Goal: Task Accomplishment & Management: Manage account settings

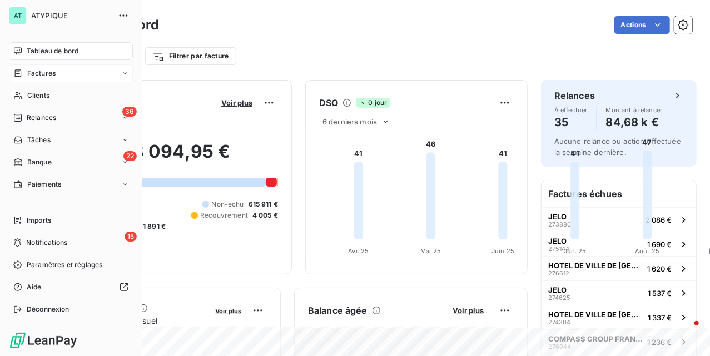
click at [36, 73] on span "Factures" at bounding box center [41, 73] width 28 height 10
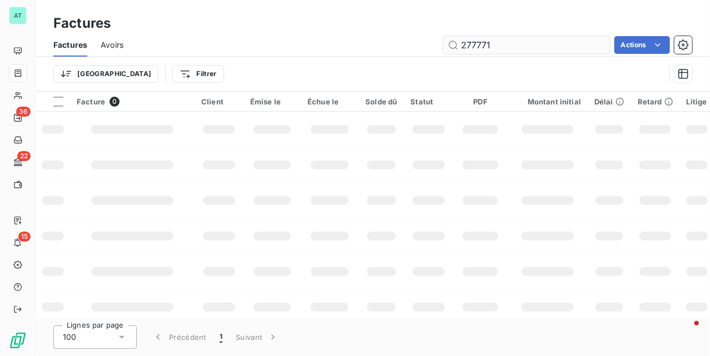
click at [539, 39] on input "277771" at bounding box center [526, 45] width 167 height 18
type input "277771"
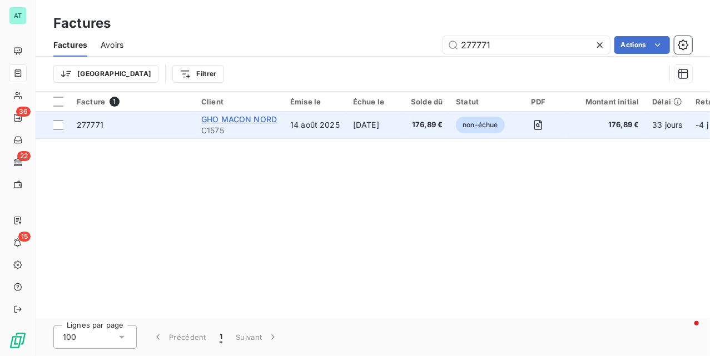
click at [249, 117] on span "GHO MACON NORD" at bounding box center [239, 118] width 76 height 9
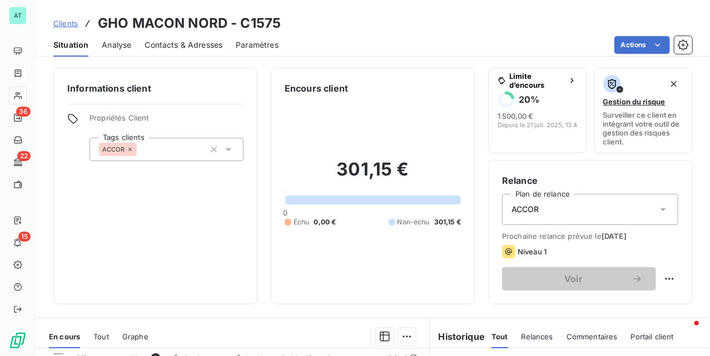
click at [171, 33] on div "Contacts & Adresses" at bounding box center [183, 44] width 78 height 23
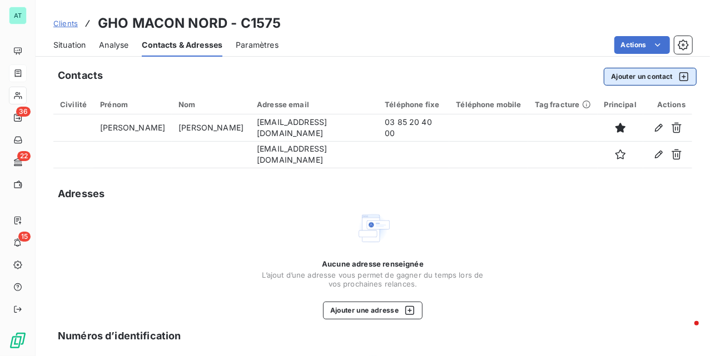
click at [652, 78] on button "Ajouter un contact" at bounding box center [649, 77] width 93 height 18
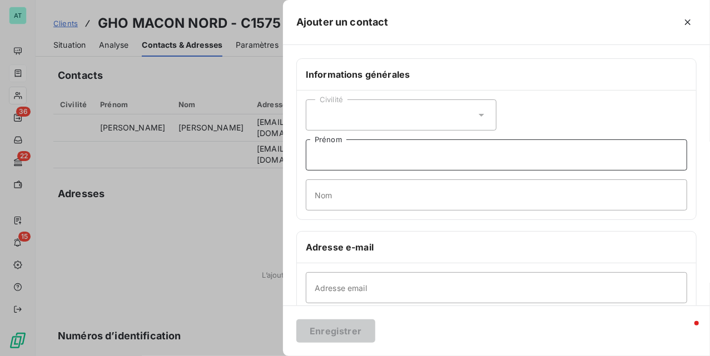
drag, startPoint x: 394, startPoint y: 153, endPoint x: 402, endPoint y: 156, distance: 8.6
click at [394, 153] on input "Prénom" at bounding box center [496, 154] width 381 height 31
type input "Mireille"
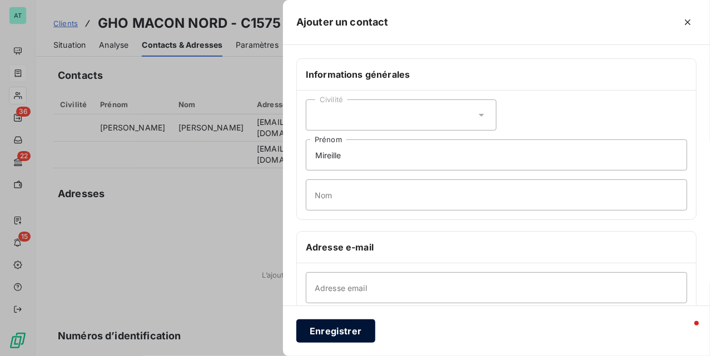
click at [346, 329] on button "Enregistrer" at bounding box center [335, 330] width 79 height 23
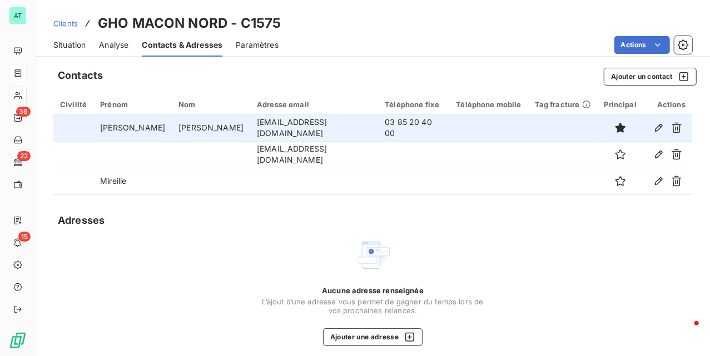
click at [378, 123] on td "03 85 20 40 00" at bounding box center [413, 127] width 71 height 27
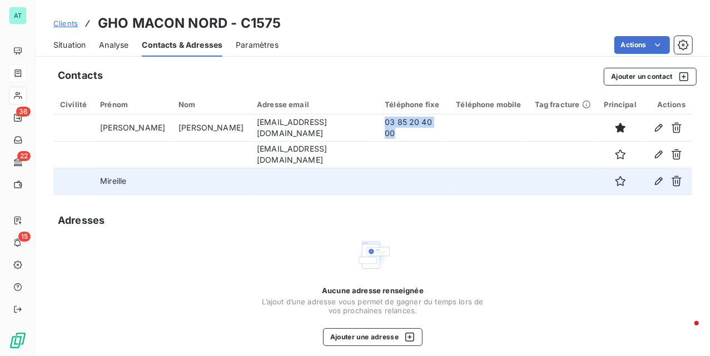
copy td "03 85 20 40 00"
click at [378, 172] on td at bounding box center [413, 181] width 71 height 27
click at [112, 180] on td "Mireille" at bounding box center [132, 181] width 78 height 27
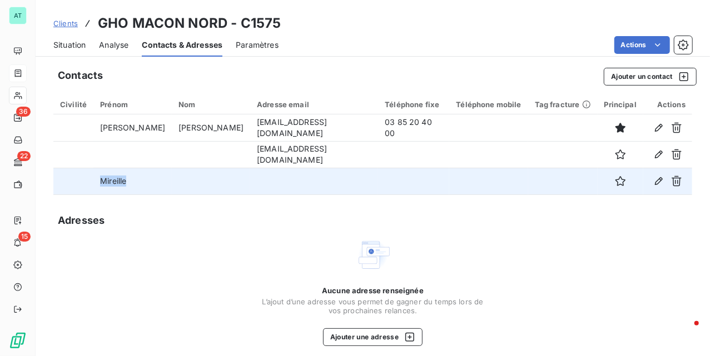
copy td "Mireille"
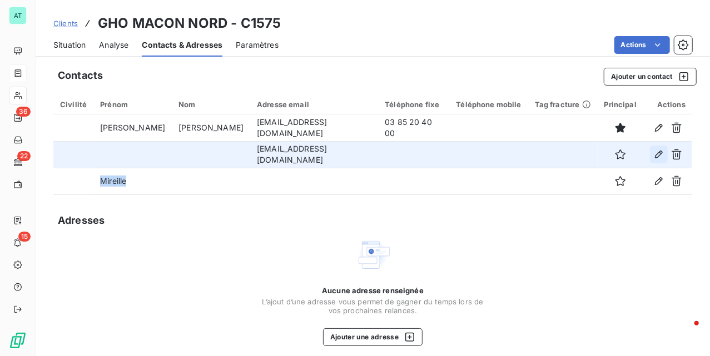
click at [653, 154] on icon "button" at bounding box center [658, 154] width 11 height 11
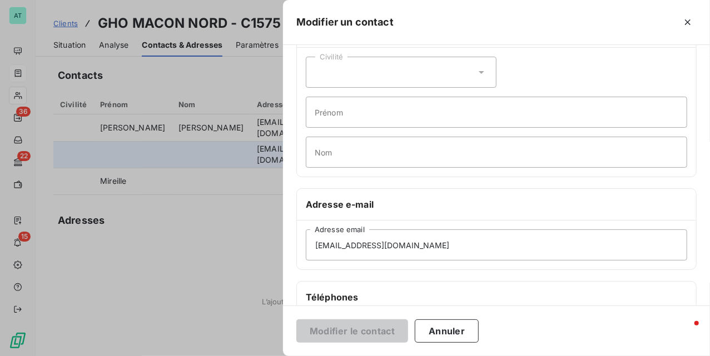
scroll to position [74, 0]
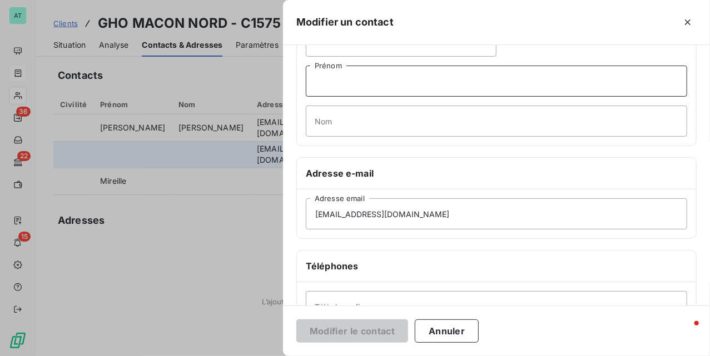
drag, startPoint x: 354, startPoint y: 90, endPoint x: 373, endPoint y: 117, distance: 32.7
click at [354, 90] on input "Prénom" at bounding box center [496, 81] width 381 height 31
paste input "Mireille"
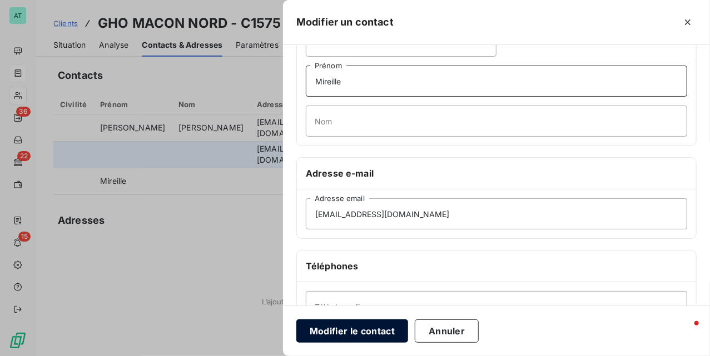
type input "Mireille"
click at [373, 332] on button "Modifier le contact" at bounding box center [352, 330] width 112 height 23
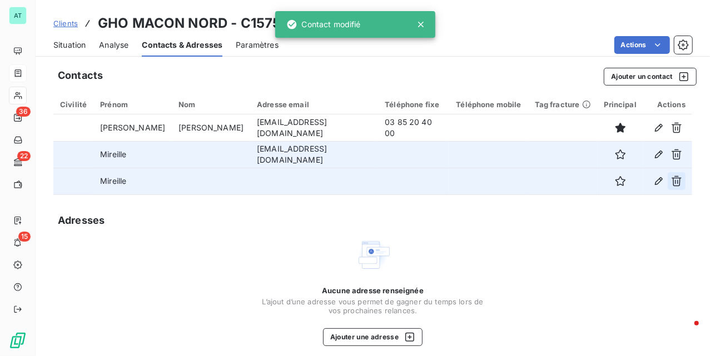
click at [671, 179] on icon "button" at bounding box center [676, 181] width 11 height 11
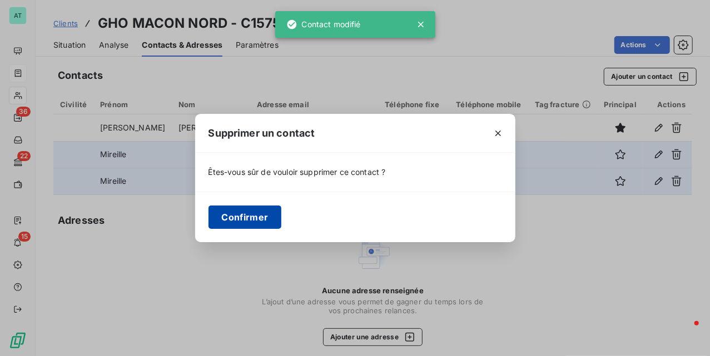
drag, startPoint x: 251, startPoint y: 216, endPoint x: 274, endPoint y: 214, distance: 22.9
click at [263, 216] on button "Confirmer" at bounding box center [244, 217] width 73 height 23
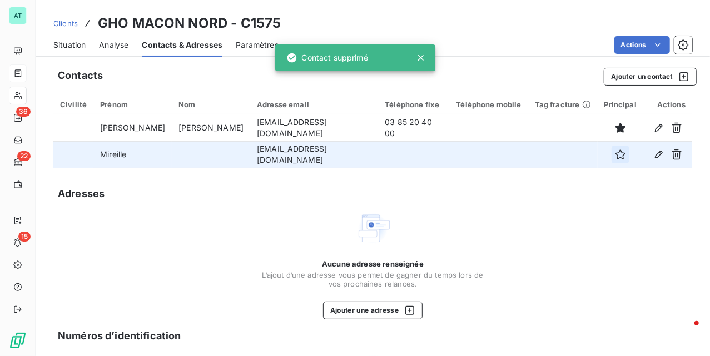
click at [615, 154] on icon "button" at bounding box center [620, 154] width 11 height 11
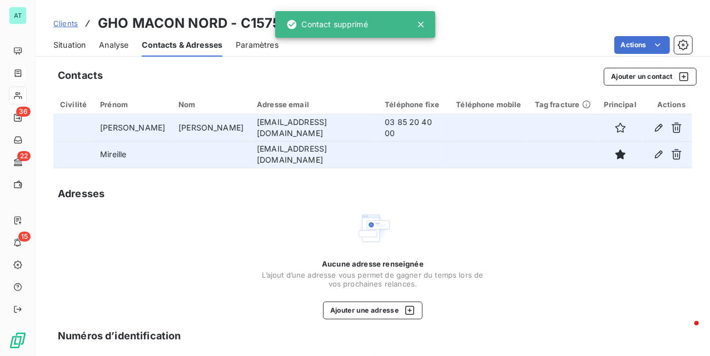
click at [378, 127] on td "03 85 20 40 00" at bounding box center [413, 127] width 71 height 27
copy td "03 85 20 40 00"
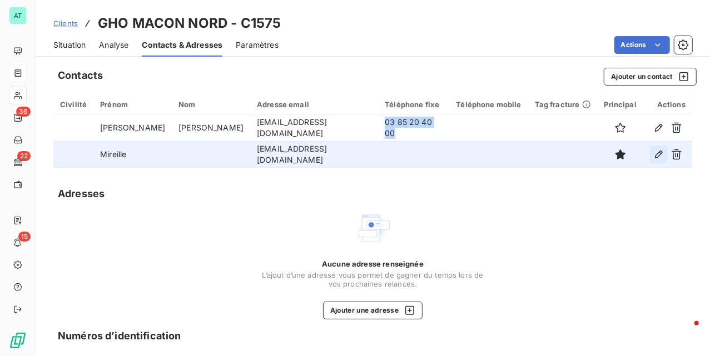
click at [655, 153] on icon "button" at bounding box center [659, 155] width 8 height 8
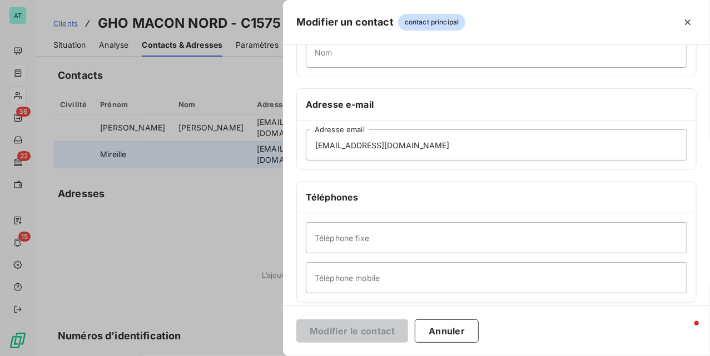
scroll to position [148, 0]
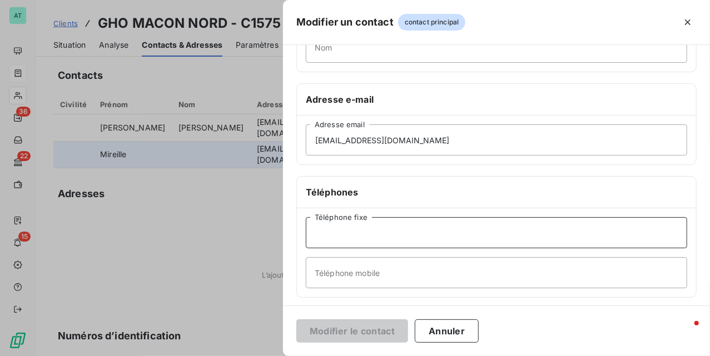
drag, startPoint x: 361, startPoint y: 232, endPoint x: 385, endPoint y: 267, distance: 42.4
click at [361, 232] on input "Téléphone fixe" at bounding box center [496, 232] width 381 height 31
paste input "03 85 20 40 00"
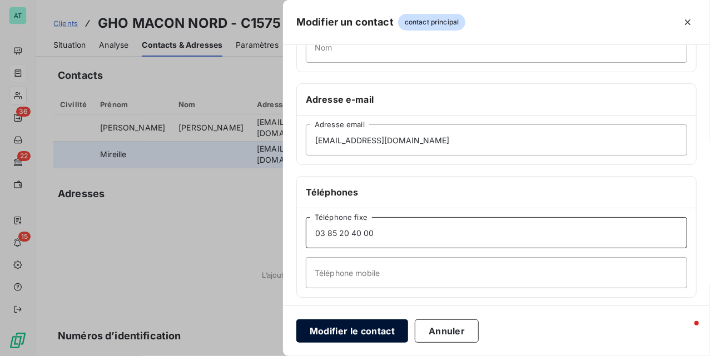
type input "03 85 20 40 00"
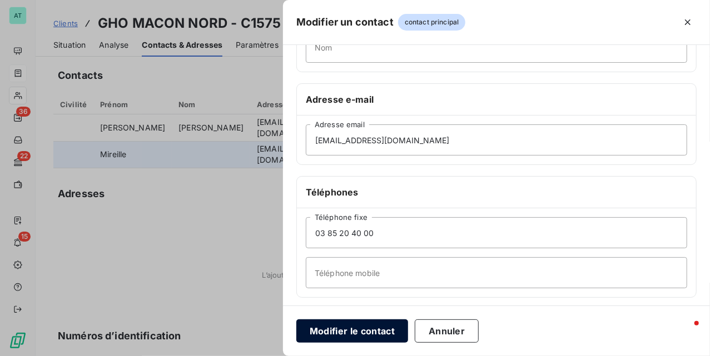
click at [367, 327] on button "Modifier le contact" at bounding box center [352, 330] width 112 height 23
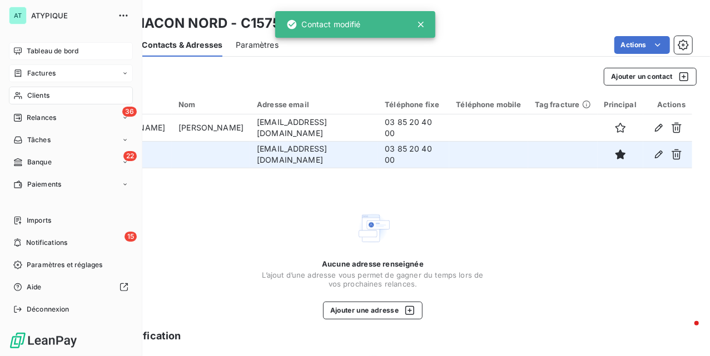
click at [43, 49] on span "Tableau de bord" at bounding box center [53, 51] width 52 height 10
